Goal: Task Accomplishment & Management: Manage account settings

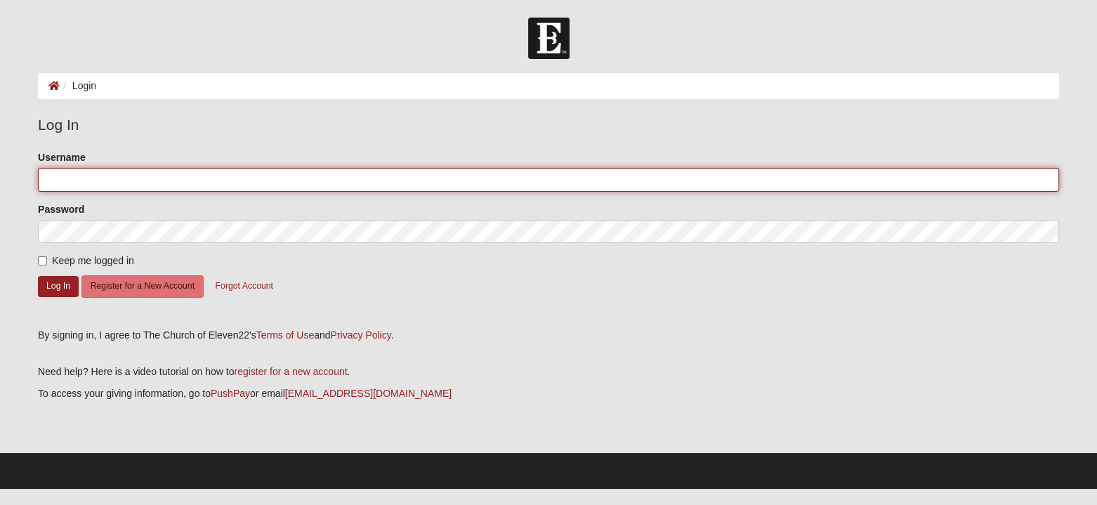
click at [282, 180] on input "Username" at bounding box center [548, 180] width 1021 height 24
type input "mmandrino"
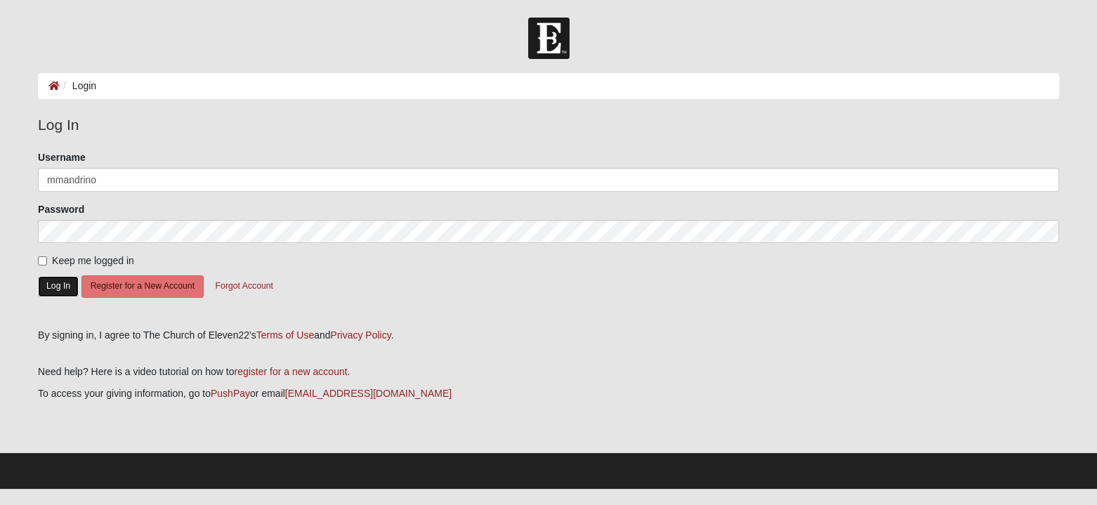
click at [52, 289] on button "Log In" at bounding box center [58, 286] width 41 height 20
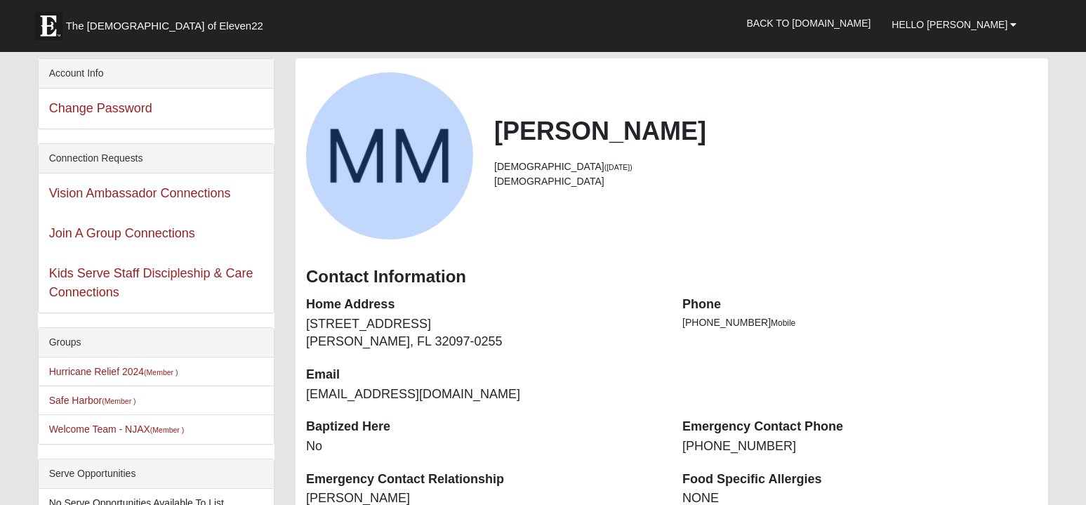
drag, startPoint x: 944, startPoint y: 0, endPoint x: 959, endPoint y: 254, distance: 254.6
click at [959, 254] on div "Contact Information" at bounding box center [672, 274] width 753 height 41
drag, startPoint x: 181, startPoint y: 0, endPoint x: 934, endPoint y: 85, distance: 757.6
click at [934, 85] on div "Mark Mandrino 58 years old (12/17/1966) Male" at bounding box center [672, 155] width 753 height 167
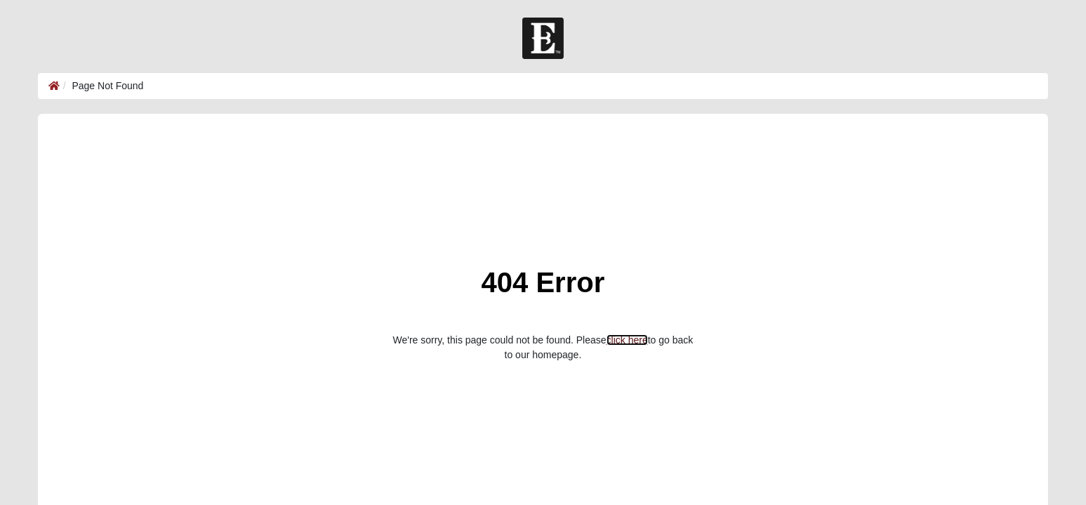
click at [626, 340] on link "click here" at bounding box center [627, 339] width 41 height 11
